Goal: Task Accomplishment & Management: Use online tool/utility

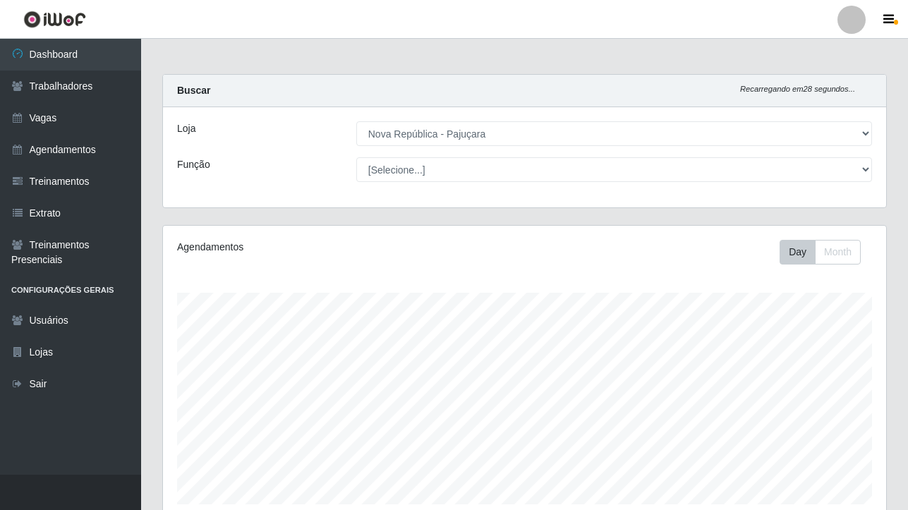
select select "65"
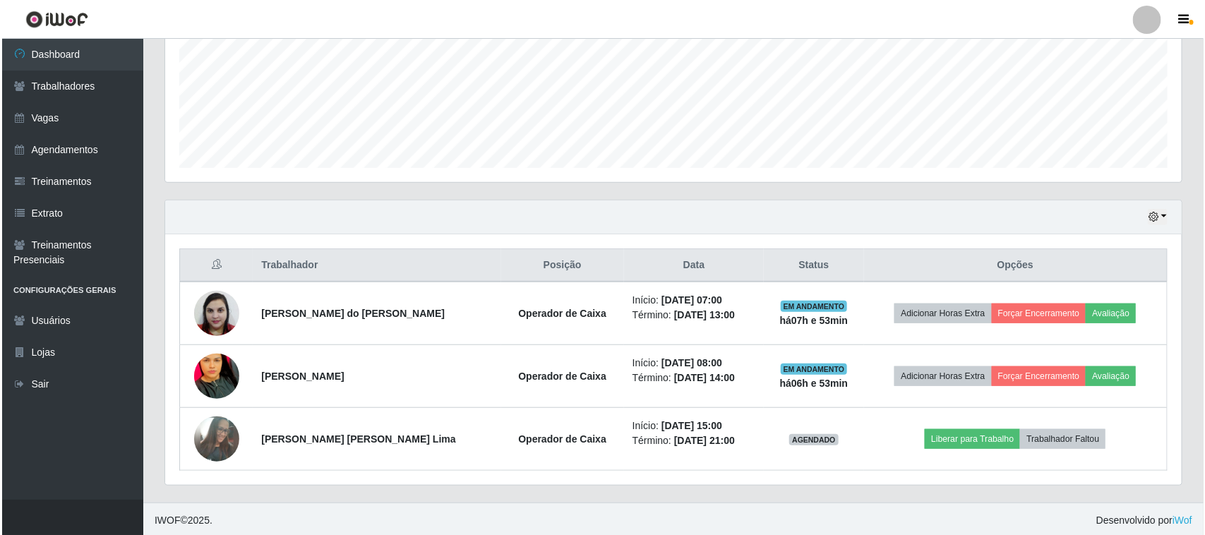
scroll to position [341, 0]
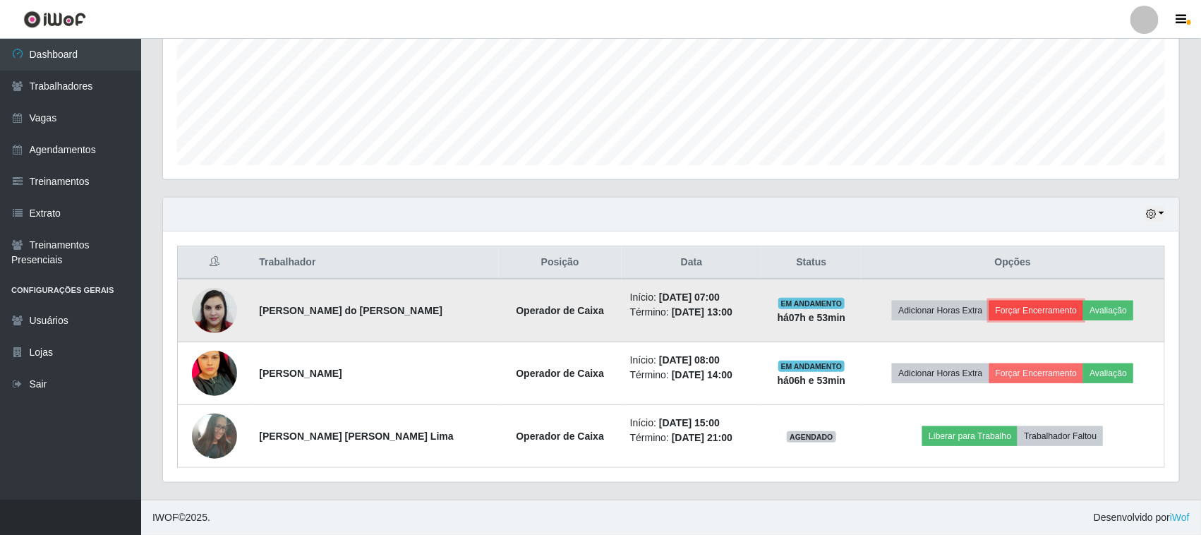
click at [908, 309] on button "Forçar Encerramento" at bounding box center [1037, 311] width 95 height 20
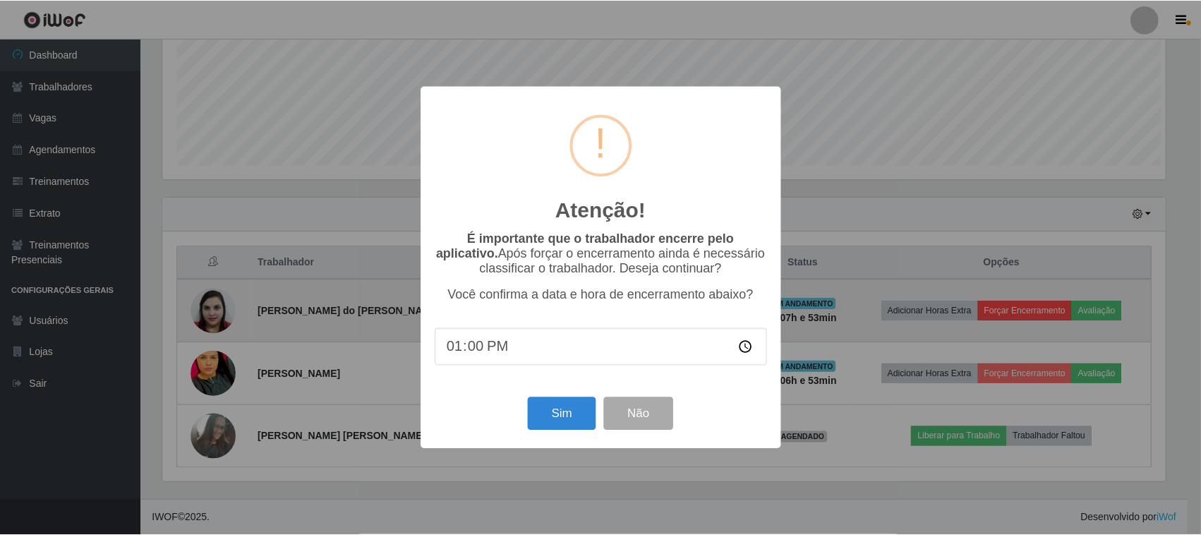
scroll to position [294, 1007]
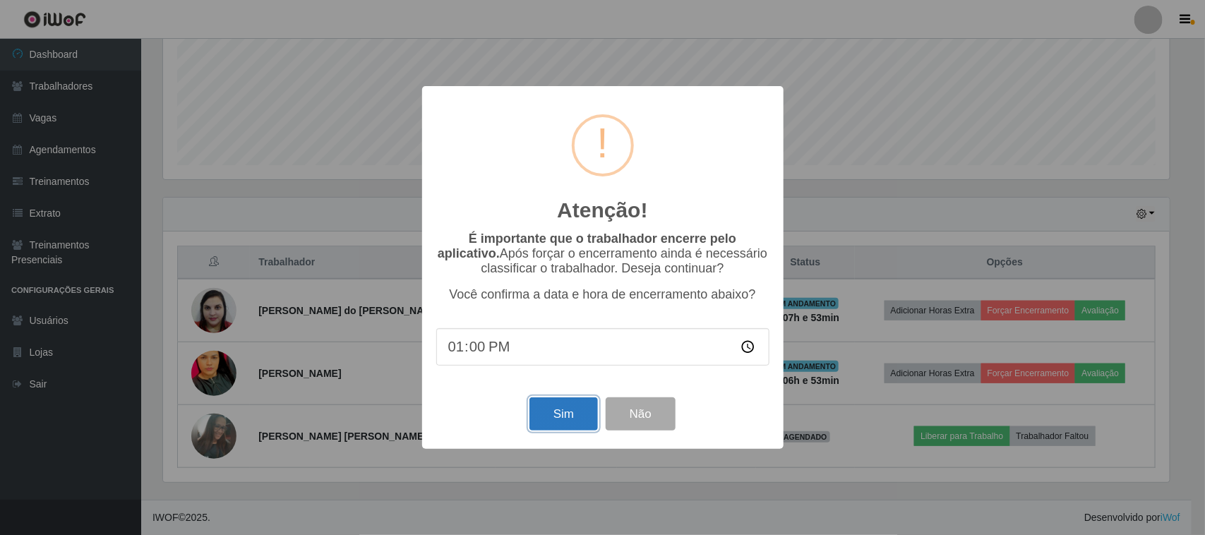
click at [558, 419] on button "Sim" at bounding box center [563, 413] width 68 height 33
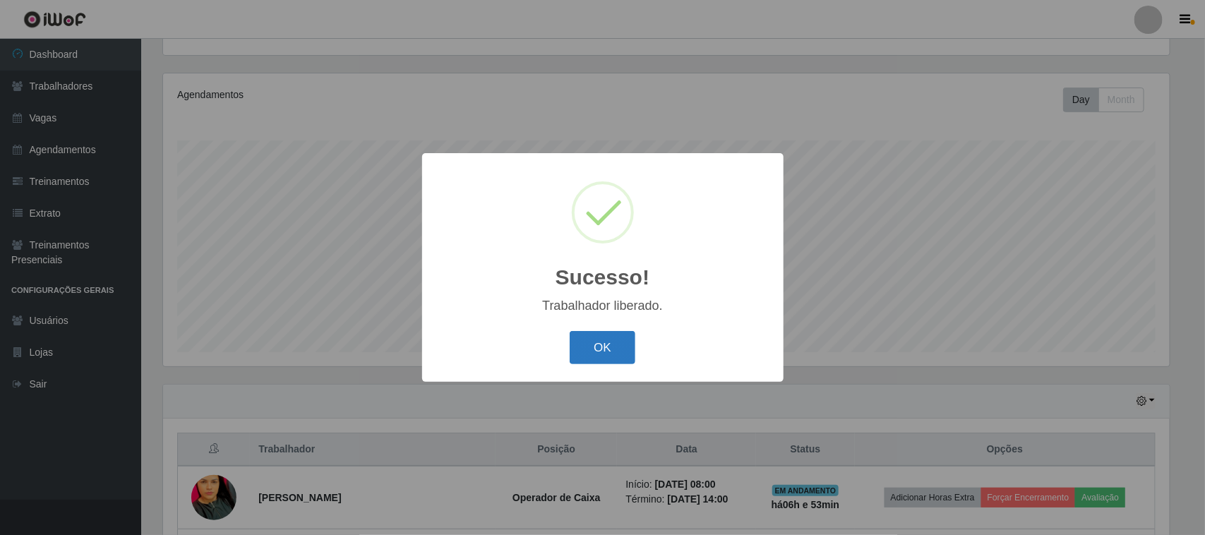
click at [614, 344] on button "OK" at bounding box center [603, 347] width 66 height 33
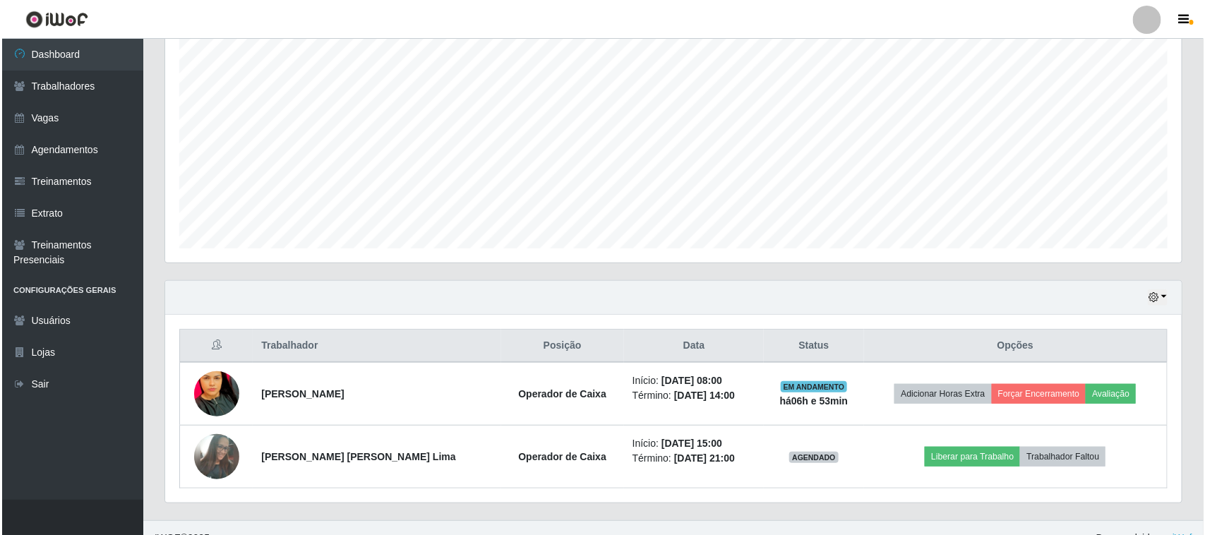
scroll to position [277, 0]
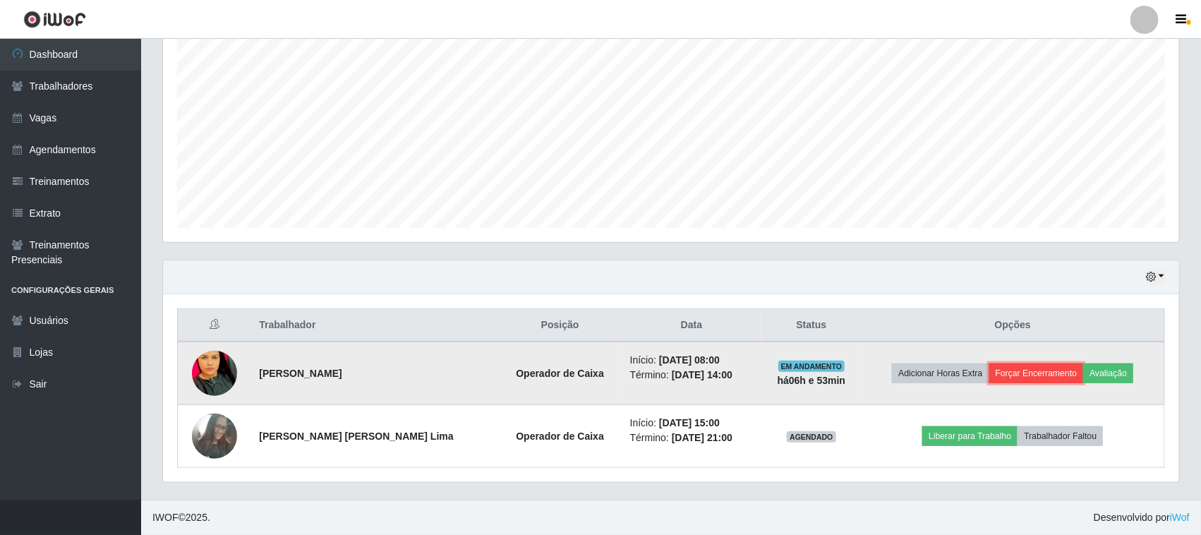
click at [908, 380] on button "Forçar Encerramento" at bounding box center [1037, 374] width 95 height 20
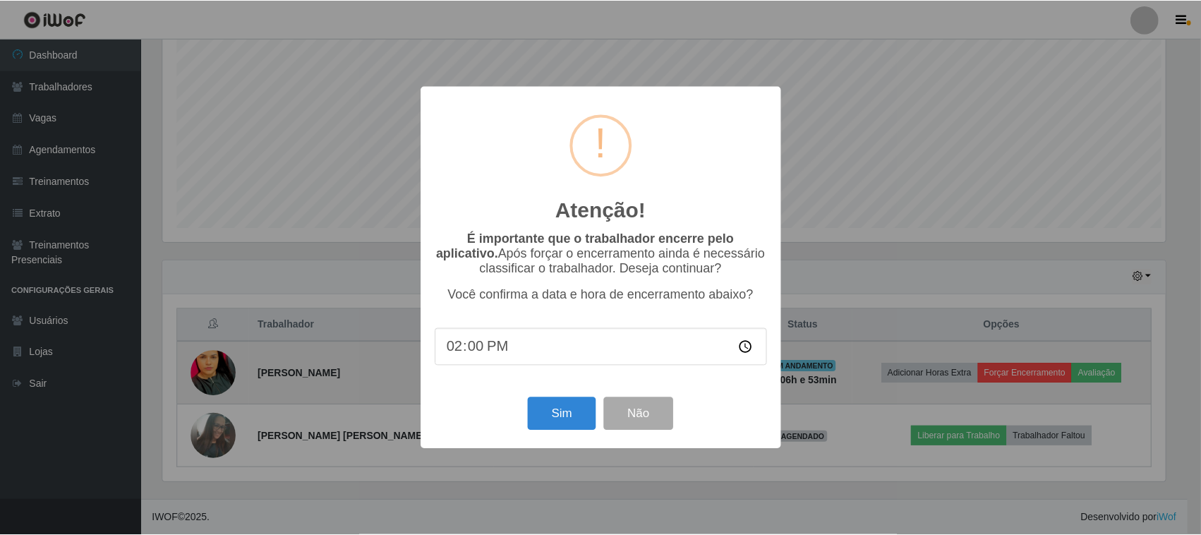
scroll to position [294, 1007]
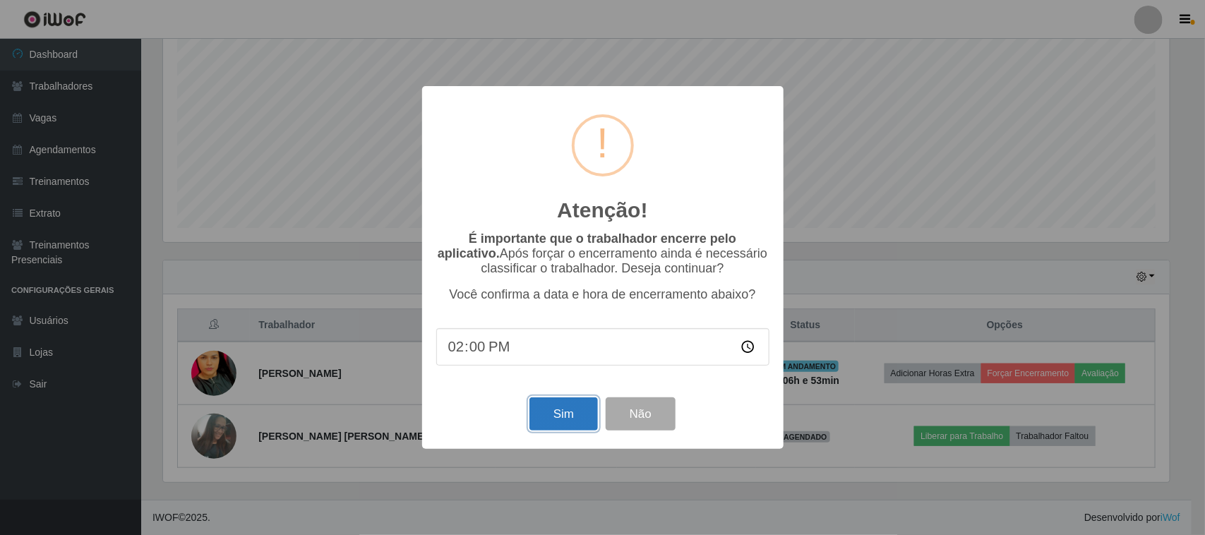
click at [559, 429] on button "Sim" at bounding box center [563, 413] width 68 height 33
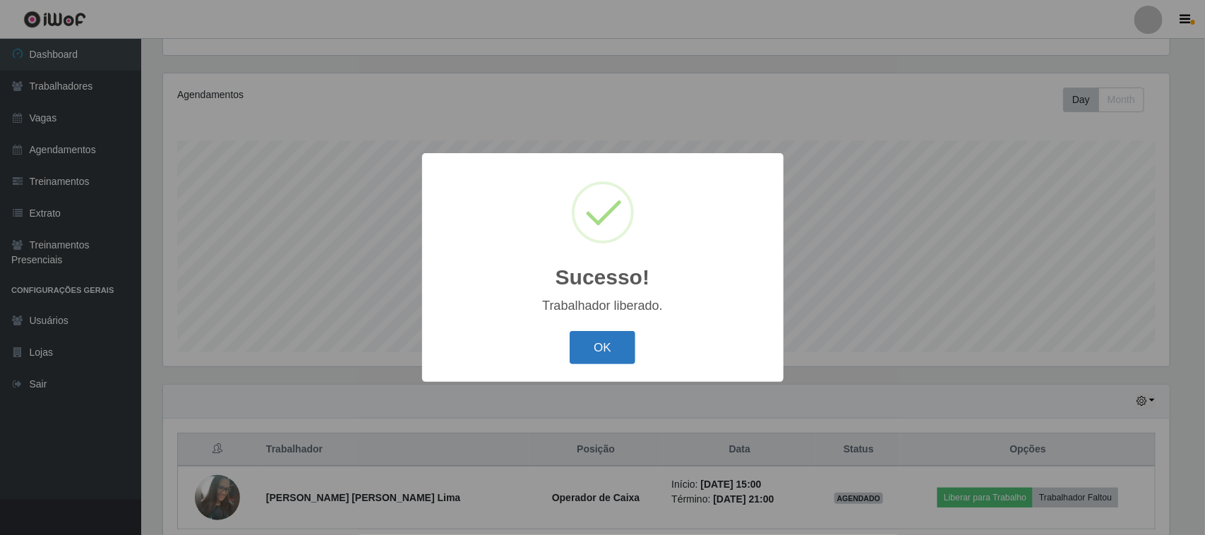
click at [605, 343] on button "OK" at bounding box center [603, 347] width 66 height 33
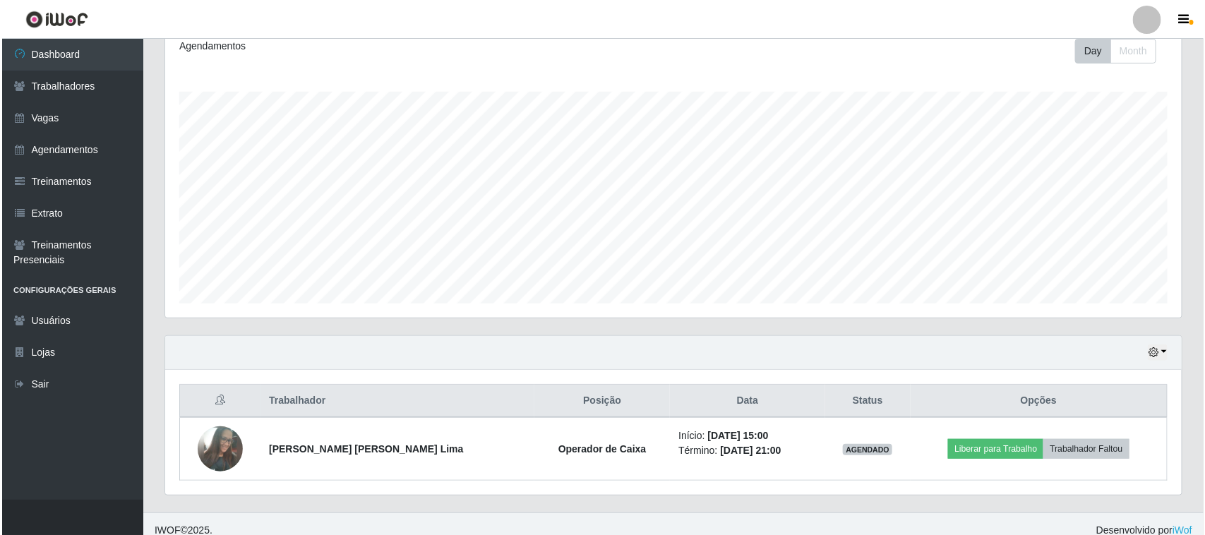
scroll to position [215, 0]
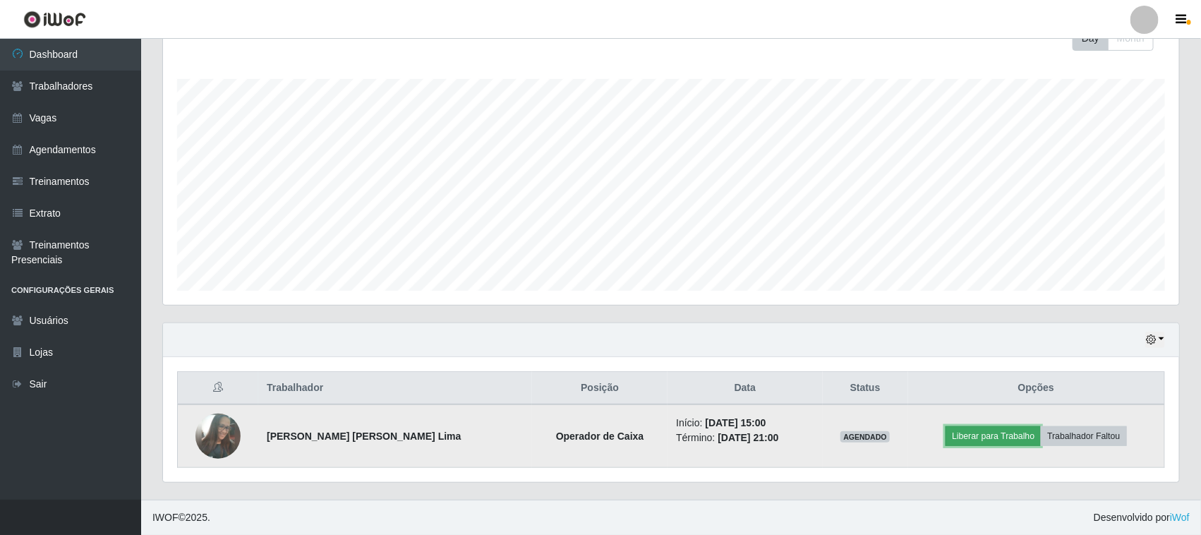
click at [908, 441] on button "Liberar para Trabalho" at bounding box center [993, 436] width 95 height 20
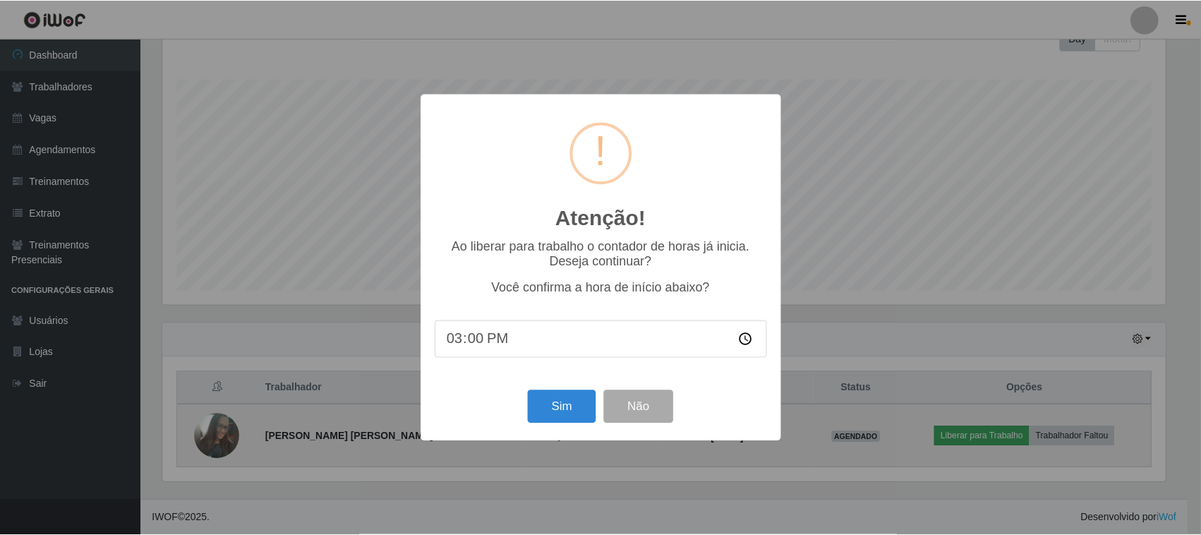
scroll to position [294, 1007]
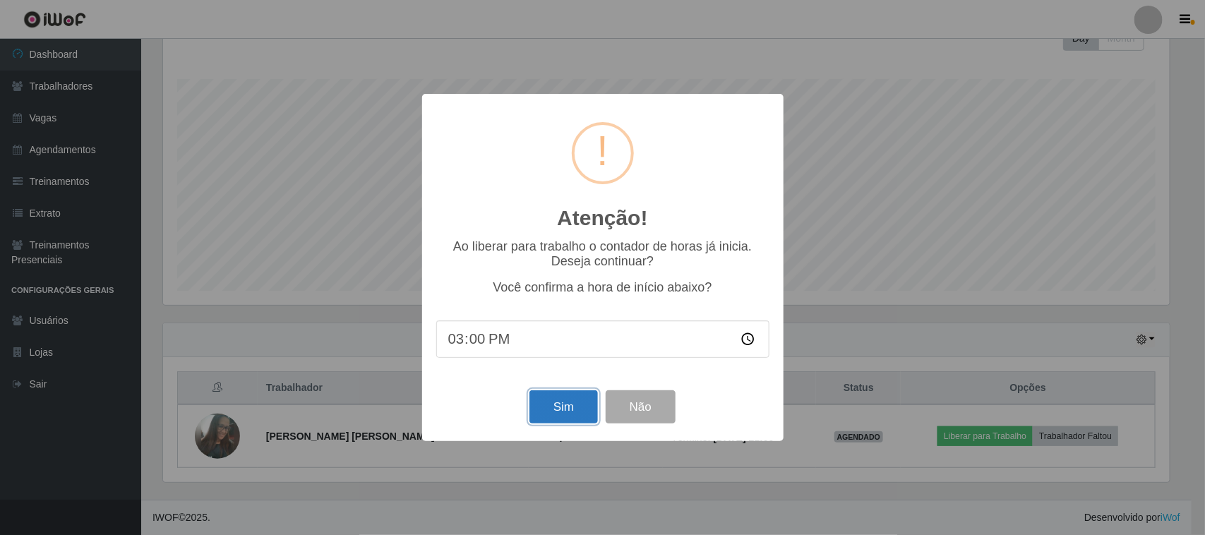
click at [556, 415] on button "Sim" at bounding box center [563, 406] width 68 height 33
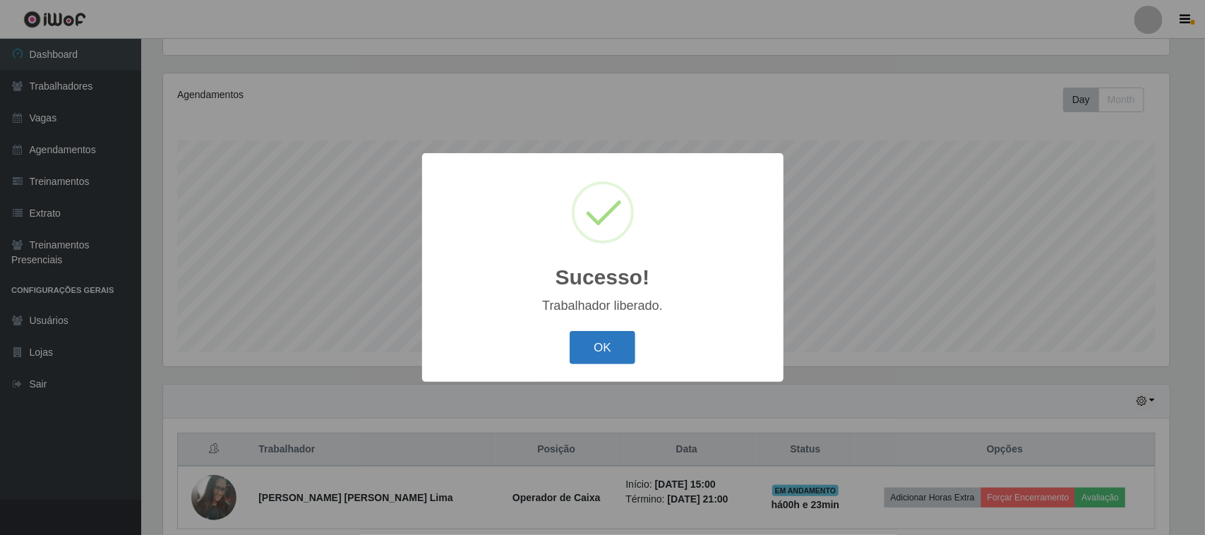
click at [605, 354] on button "OK" at bounding box center [603, 347] width 66 height 33
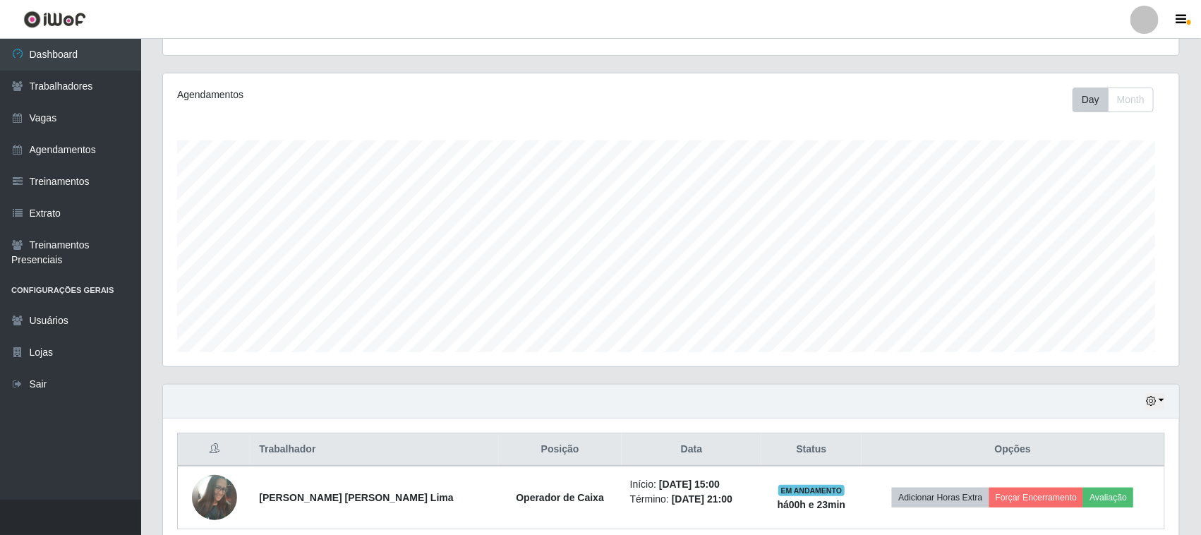
scroll to position [294, 1016]
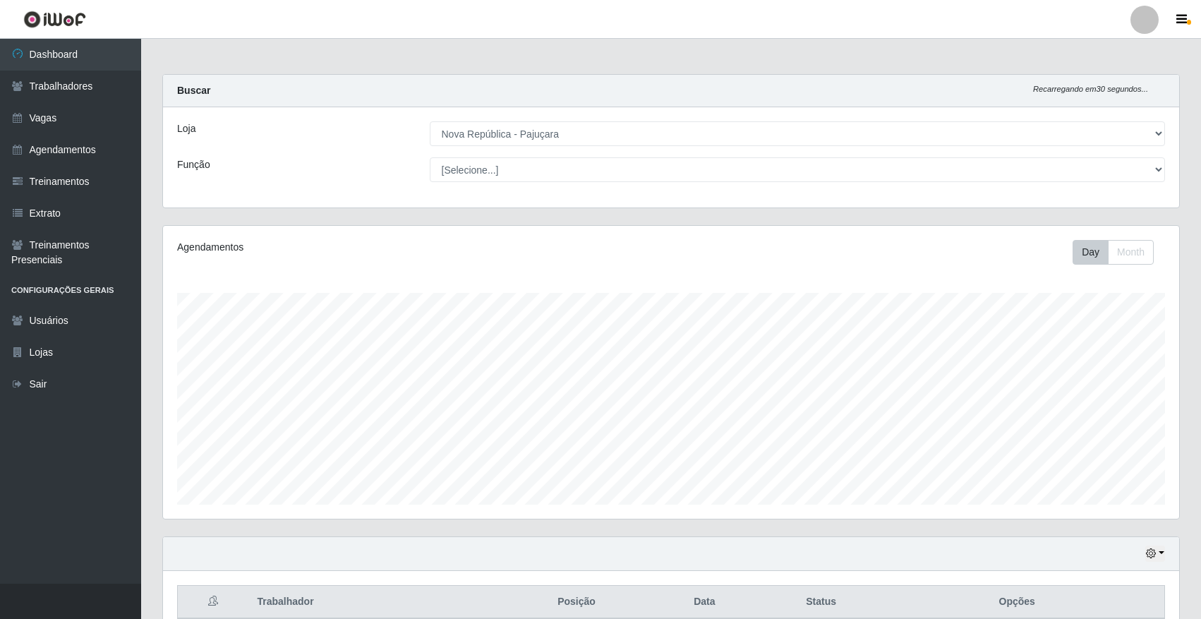
select select "65"
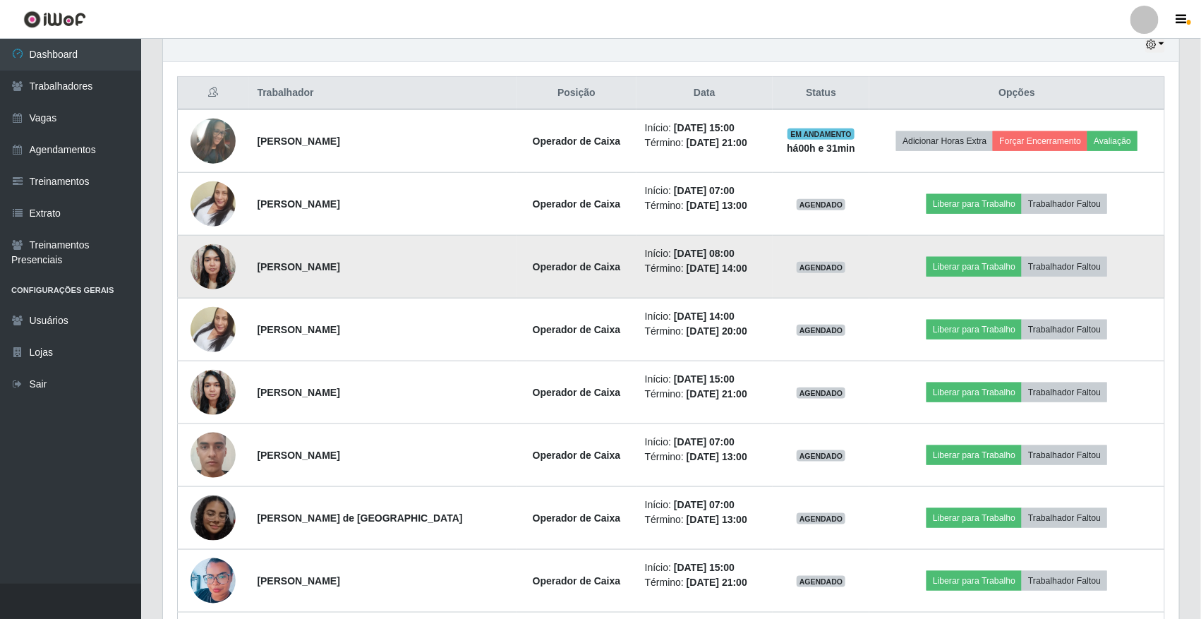
scroll to position [294, 1016]
